Goal: Task Accomplishment & Management: Use online tool/utility

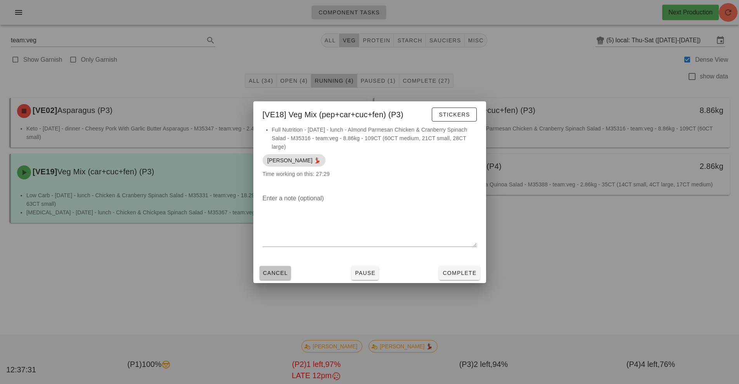
click at [267, 272] on span "Cancel" at bounding box center [276, 273] width 26 height 6
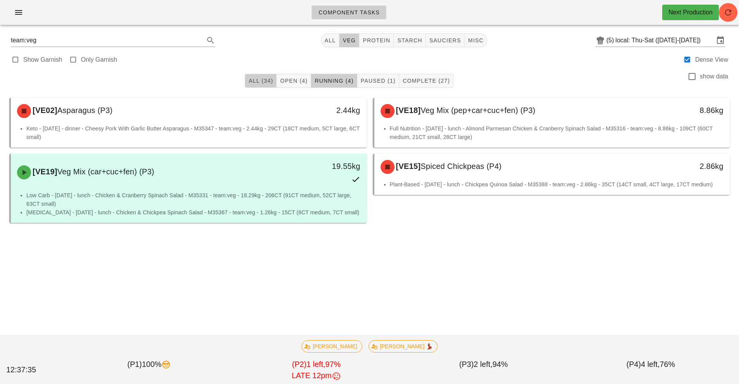
click at [255, 87] on button "All (34)" at bounding box center [261, 81] width 32 height 14
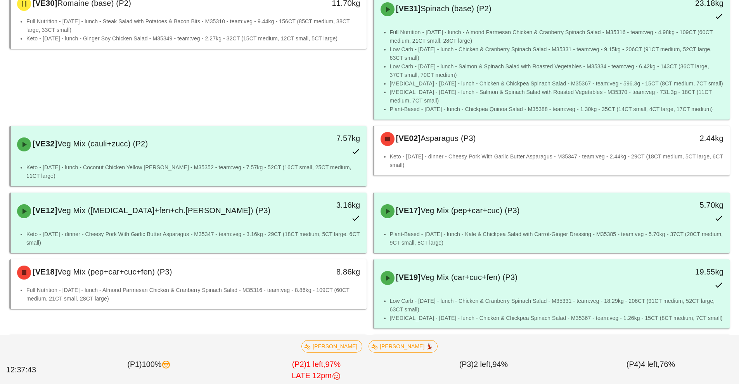
scroll to position [843, 0]
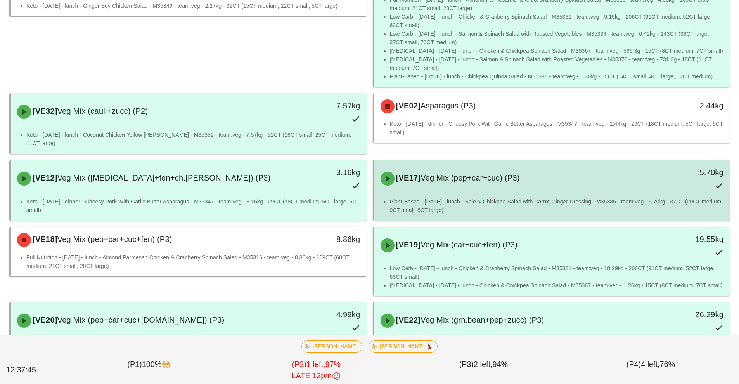
click at [506, 187] on div "[VE17] Veg Mix (pep+car+cuc) (P3) 5.70kg" at bounding box center [553, 178] width 356 height 37
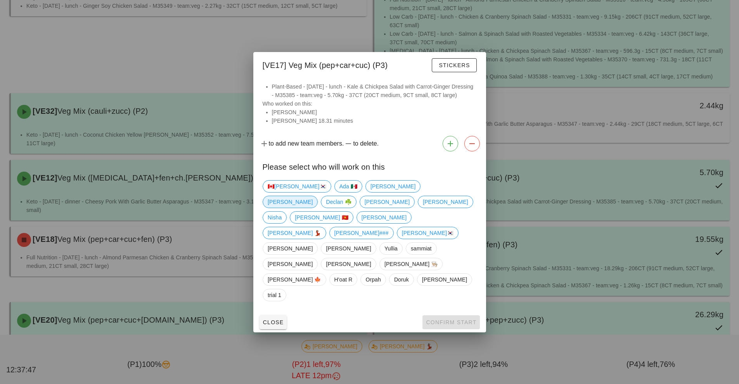
click at [313, 208] on span "[PERSON_NAME]" at bounding box center [290, 202] width 45 height 12
click at [440, 319] on span "Confirm Start" at bounding box center [451, 322] width 51 height 6
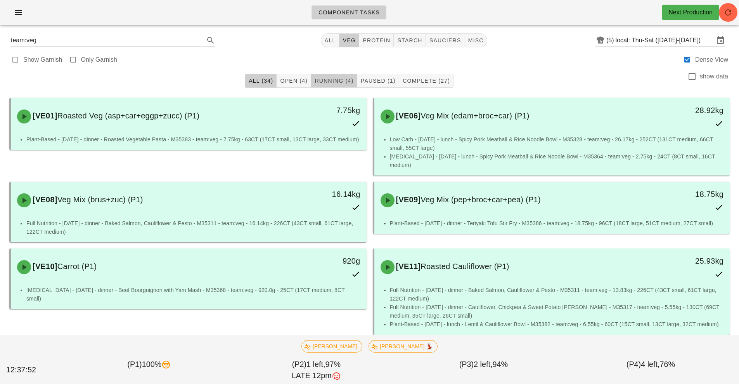
click at [340, 80] on span "Running (4)" at bounding box center [333, 81] width 39 height 6
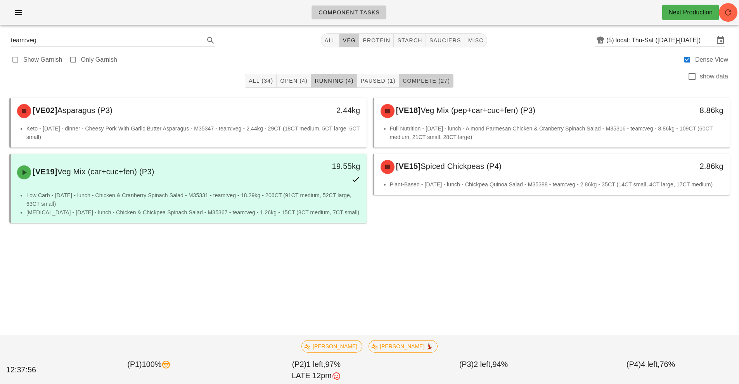
click at [438, 83] on span "Complete (27)" at bounding box center [426, 81] width 48 height 6
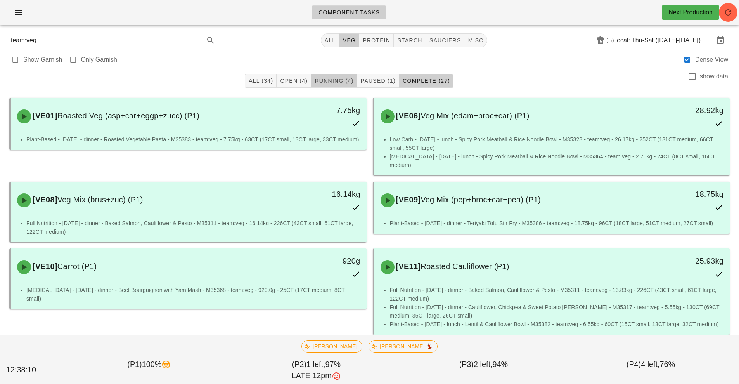
click at [322, 83] on span "Running (4)" at bounding box center [333, 81] width 39 height 6
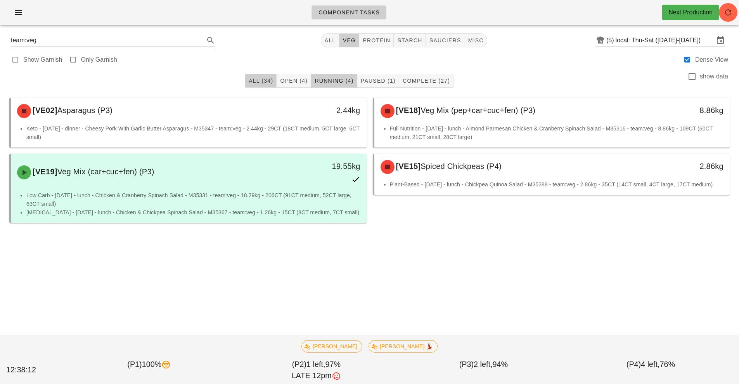
click at [257, 85] on button "All (34)" at bounding box center [261, 81] width 32 height 14
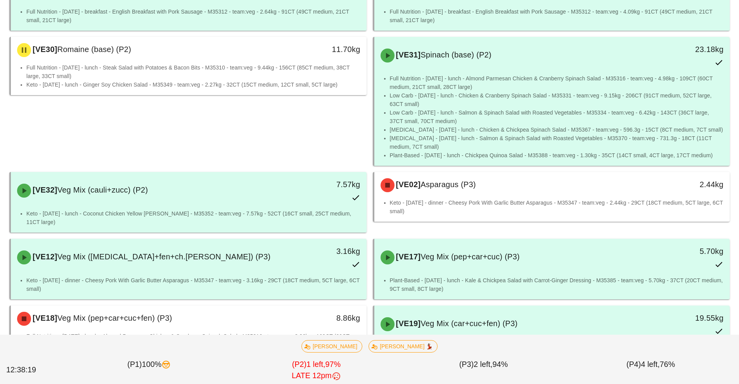
scroll to position [765, 0]
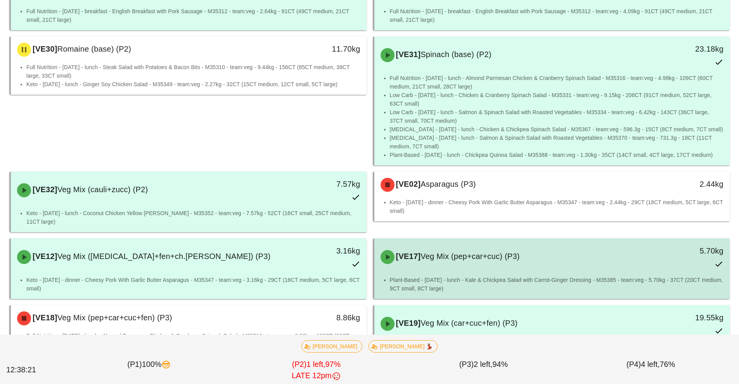
click at [445, 262] on div "[VE17] Veg Mix (pep+car+cuc) (P3) 5.70kg" at bounding box center [552, 257] width 353 height 34
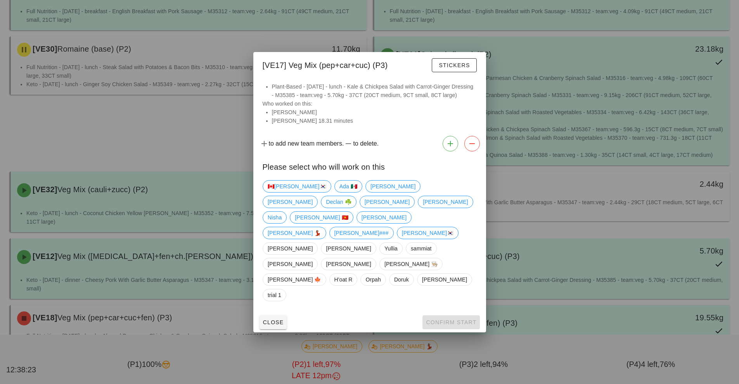
click at [360, 213] on div "🇨🇦[PERSON_NAME]🇰🇷 Ada 🇲🇽 [PERSON_NAME] ☘️ [PERSON_NAME] [PERSON_NAME] Nisha [PE…" at bounding box center [370, 240] width 214 height 127
click at [318, 208] on span "[PERSON_NAME]" at bounding box center [290, 202] width 55 height 12
click at [434, 319] on span "Confirm Start" at bounding box center [451, 322] width 51 height 6
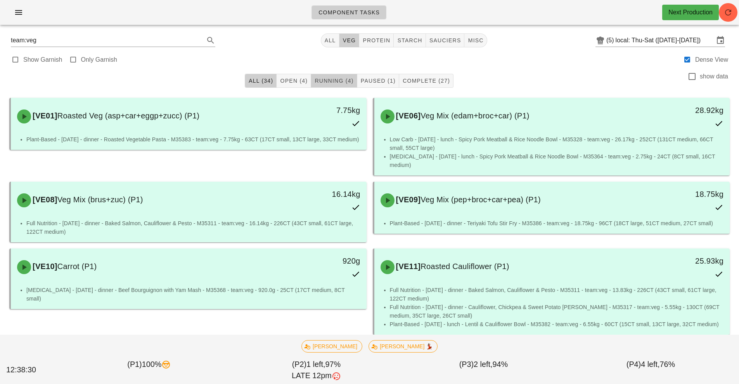
click at [325, 78] on span "Running (4)" at bounding box center [333, 81] width 39 height 6
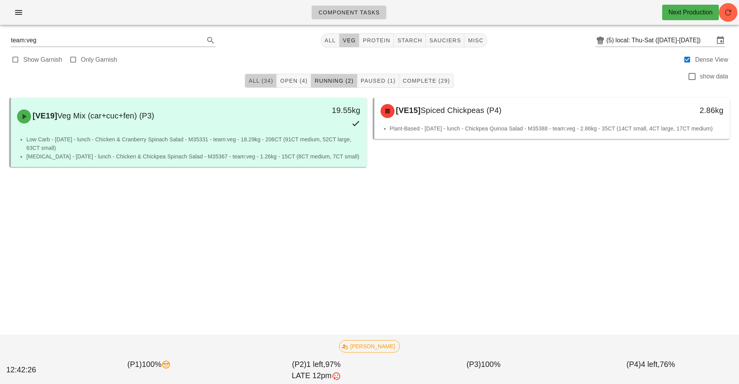
click at [270, 81] on span "All (34)" at bounding box center [260, 81] width 25 height 6
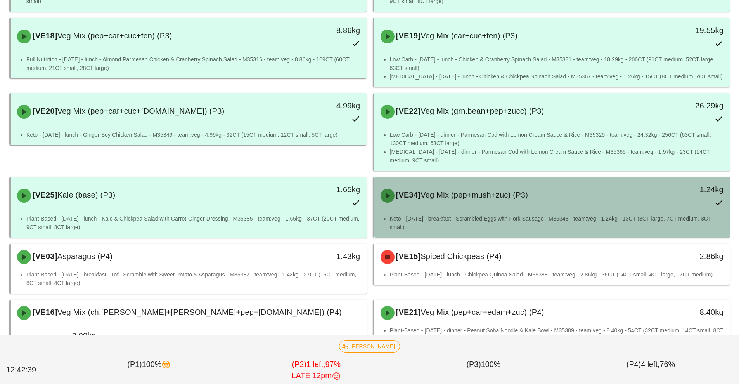
scroll to position [1073, 0]
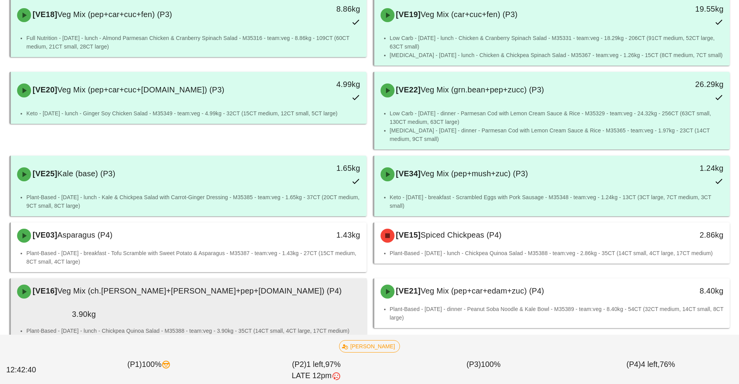
click at [96, 308] on div "3.90kg" at bounding box center [56, 314] width 79 height 12
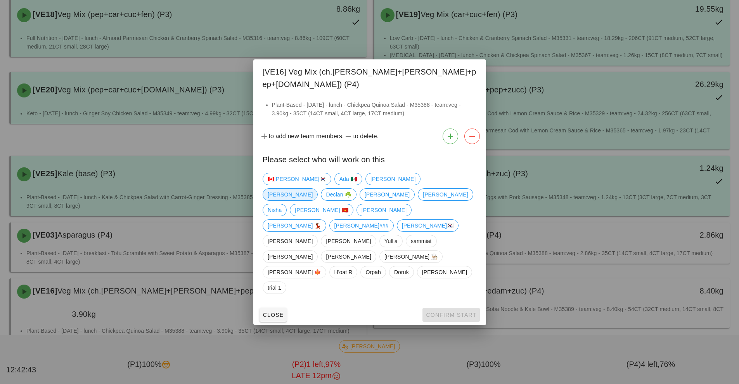
click at [313, 195] on span "[PERSON_NAME]" at bounding box center [290, 195] width 45 height 12
click at [447, 312] on span "Confirm Start" at bounding box center [451, 315] width 51 height 6
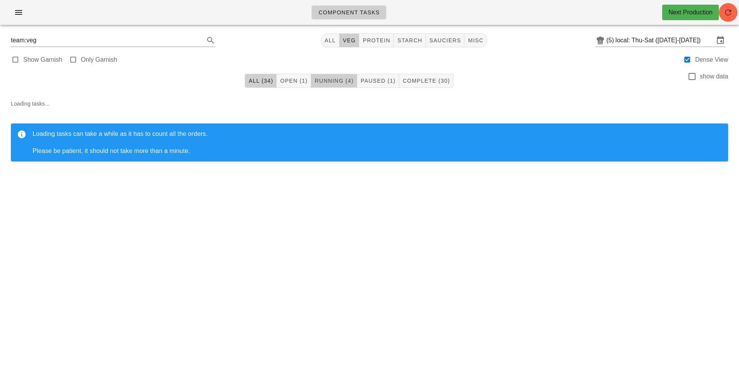
click at [328, 78] on span "Running (4)" at bounding box center [333, 81] width 39 height 6
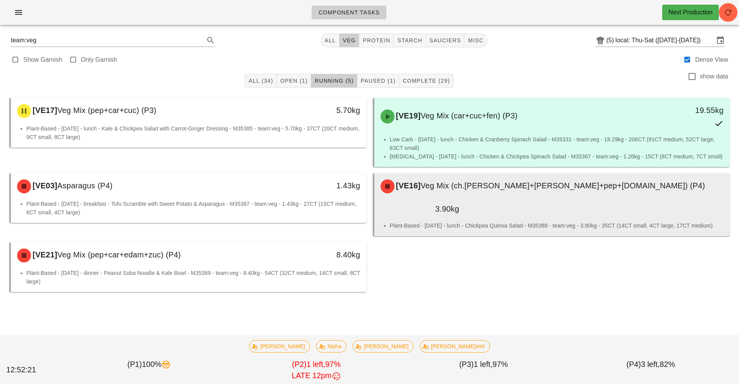
click at [463, 195] on div "[VE16] Veg Mix (ch.[PERSON_NAME]+[PERSON_NAME]+pep+[DOMAIN_NAME]) (P4)" at bounding box center [552, 186] width 353 height 23
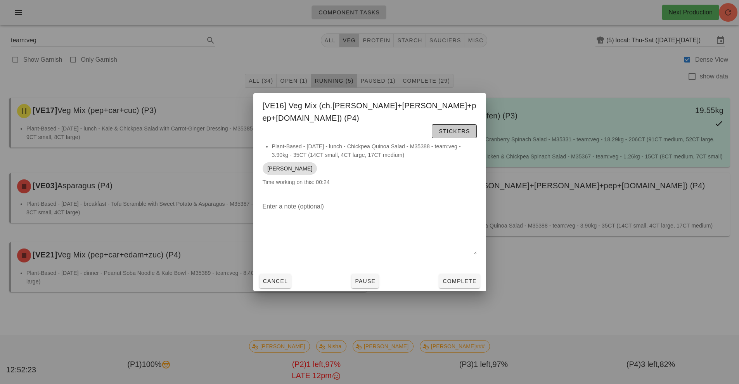
click at [444, 128] on span "Stickers" at bounding box center [454, 131] width 31 height 6
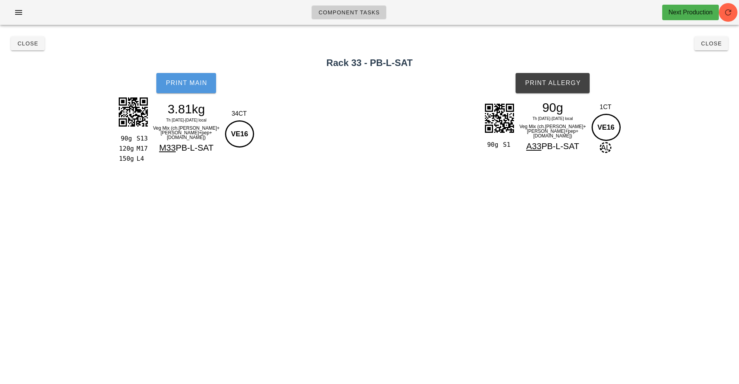
click at [195, 85] on span "Print Main" at bounding box center [186, 83] width 42 height 7
click at [541, 82] on span "Print Allergy" at bounding box center [553, 83] width 56 height 7
click at [12, 44] on button "Close" at bounding box center [28, 43] width 34 height 14
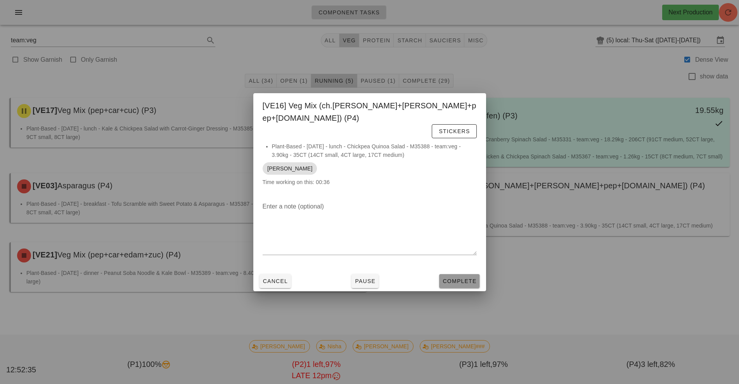
click at [463, 278] on span "Complete" at bounding box center [459, 281] width 34 height 6
